Goal: Task Accomplishment & Management: Complete application form

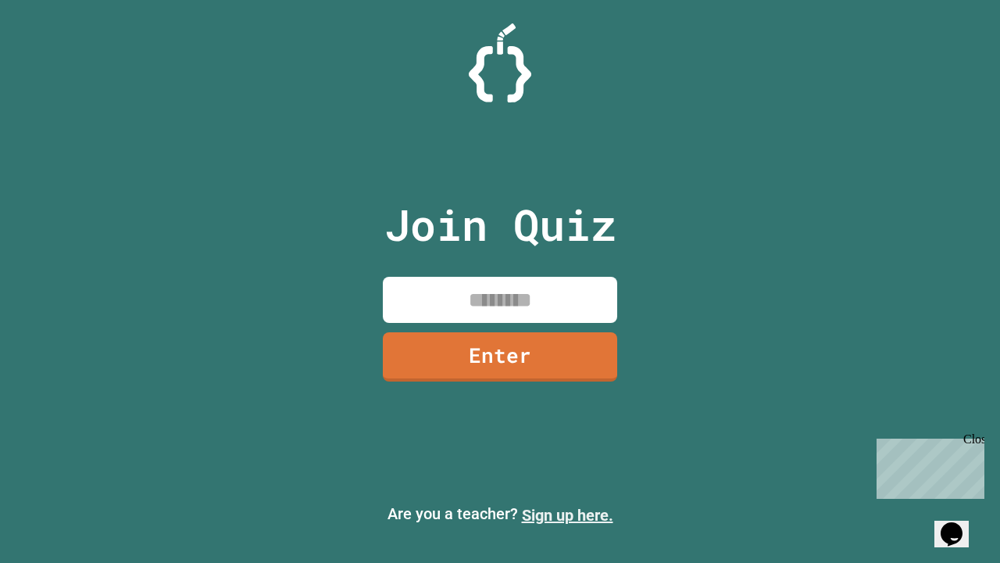
click at [567, 515] on link "Sign up here." at bounding box center [567, 515] width 91 height 19
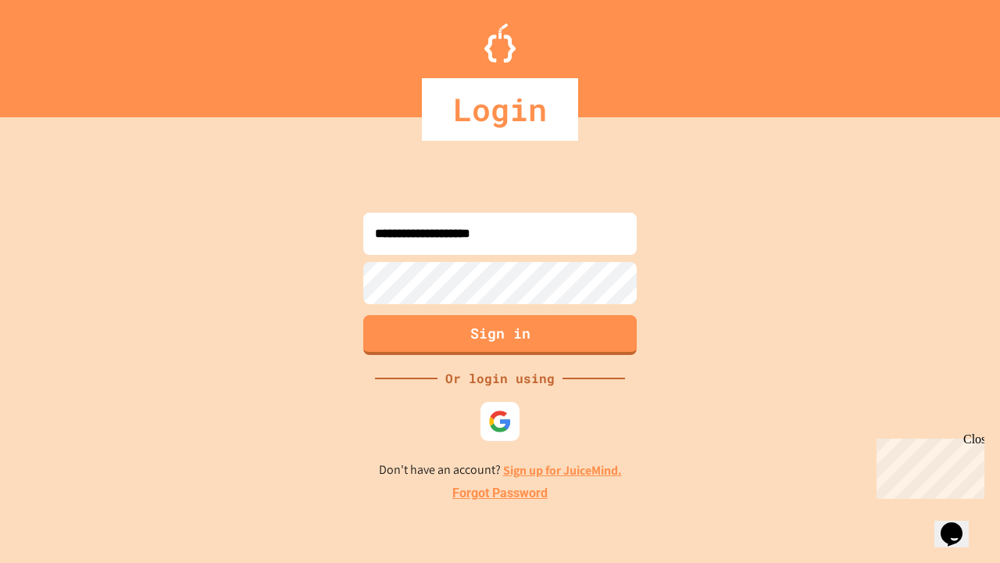
type input "**********"
